Goal: Find specific page/section

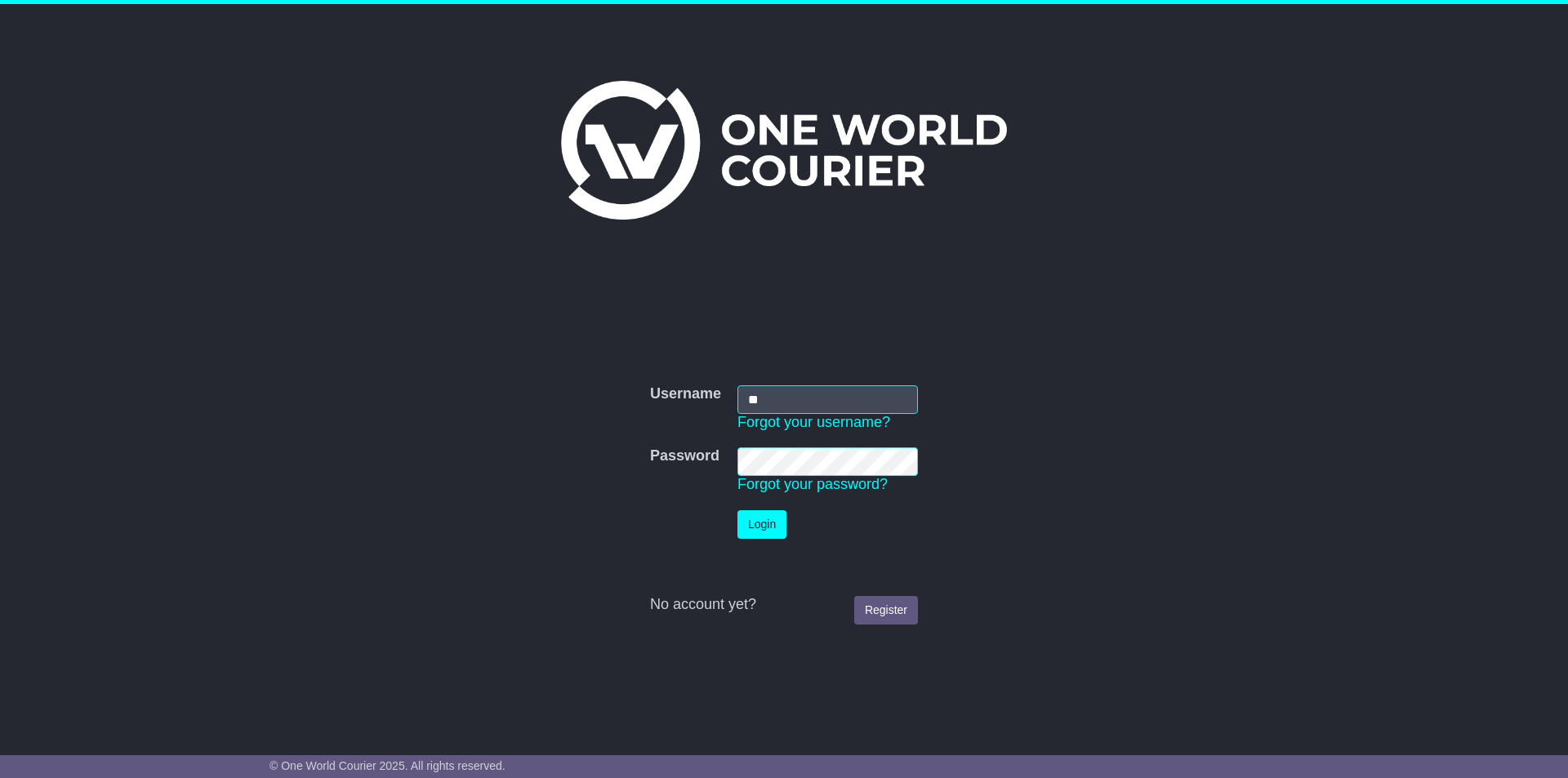
type input "*"
type input "**********"
click button "Login" at bounding box center [762, 524] width 49 height 29
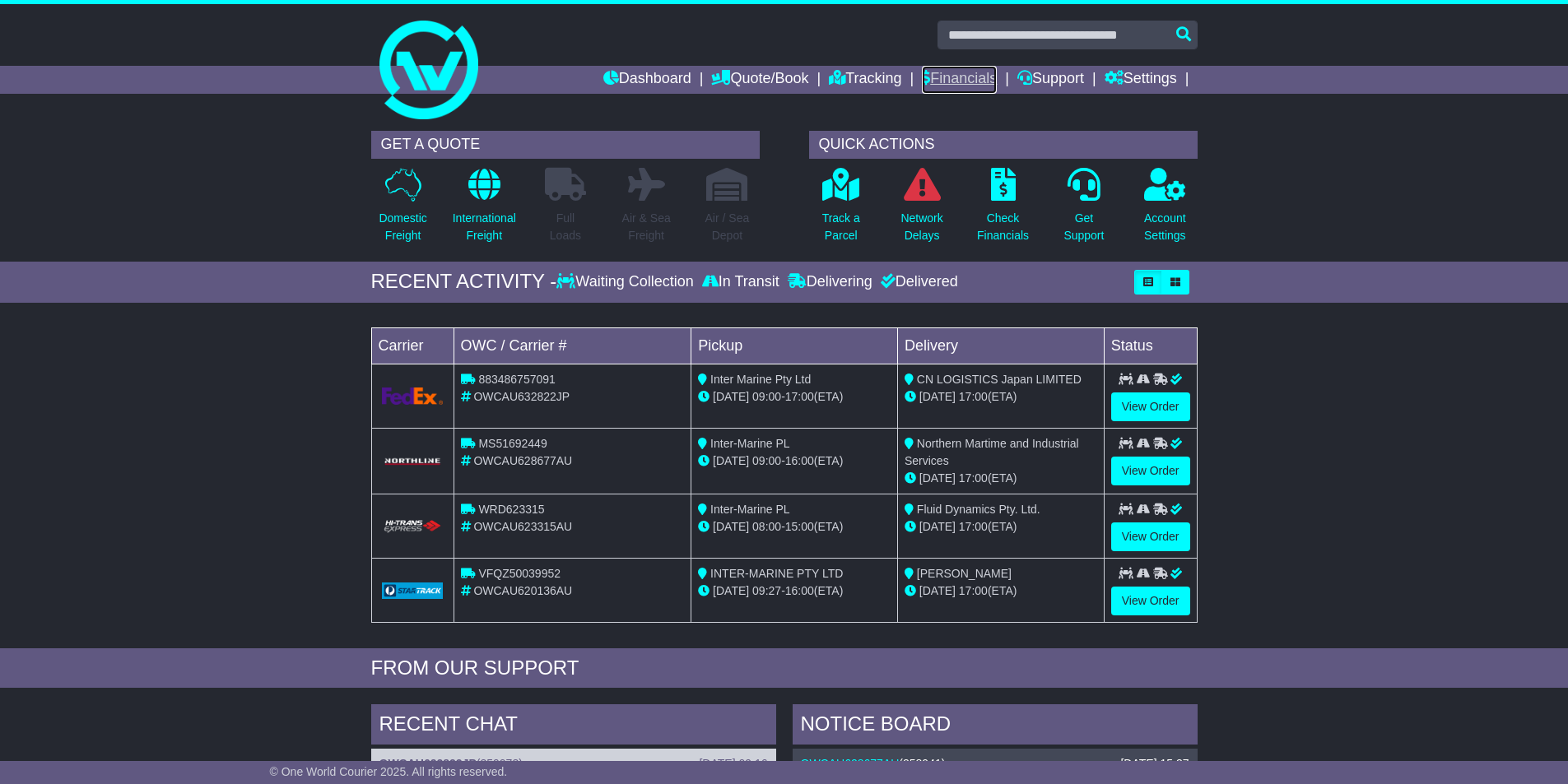
click at [945, 77] on link "Financials" at bounding box center [959, 80] width 75 height 28
